Goal: Transaction & Acquisition: Subscribe to service/newsletter

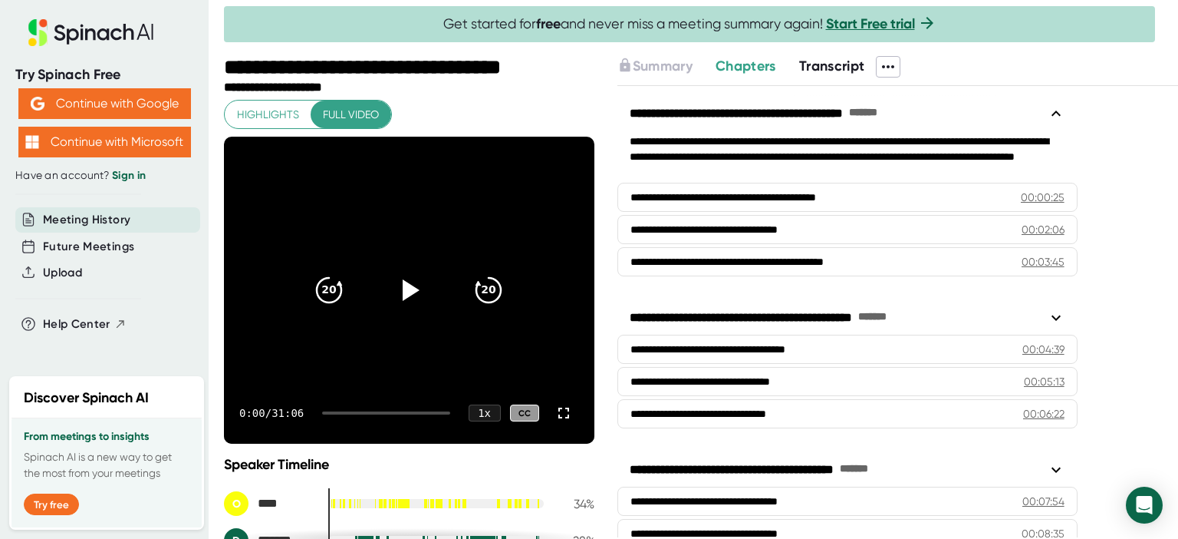
click at [873, 23] on link "Start Free trial" at bounding box center [870, 23] width 89 height 17
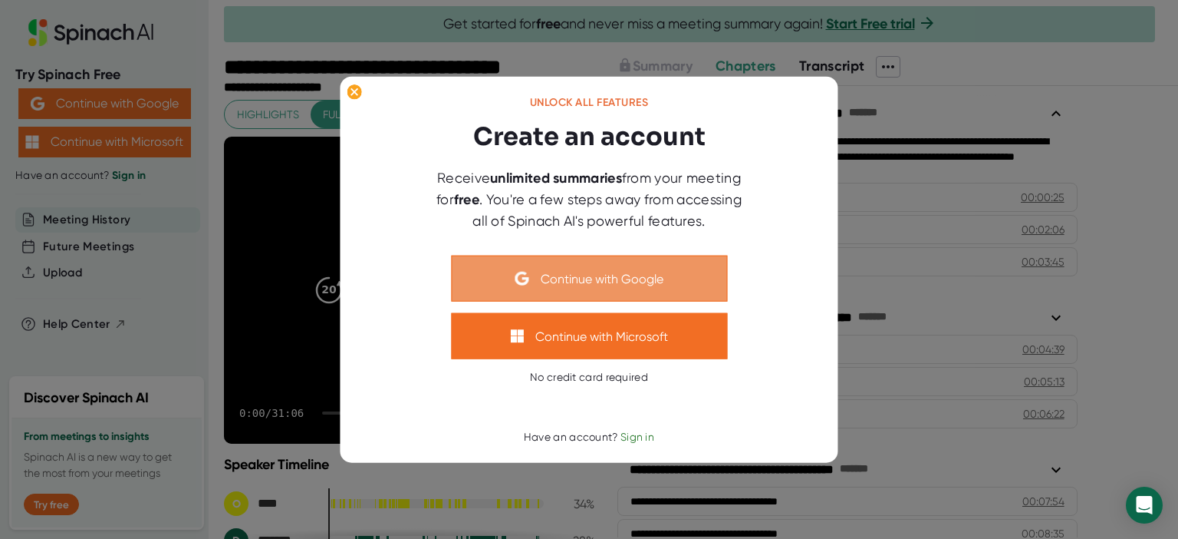
click at [596, 278] on button "Continue with Google" at bounding box center [589, 278] width 276 height 46
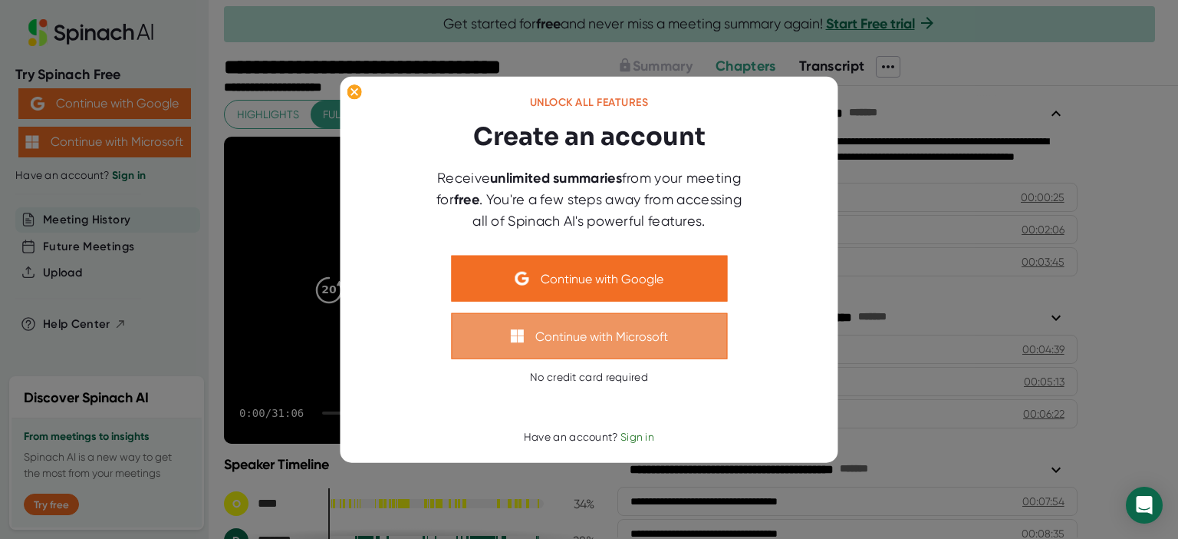
click at [585, 337] on button "Continue with Microsoft" at bounding box center [589, 336] width 276 height 46
